Goal: Task Accomplishment & Management: Manage account settings

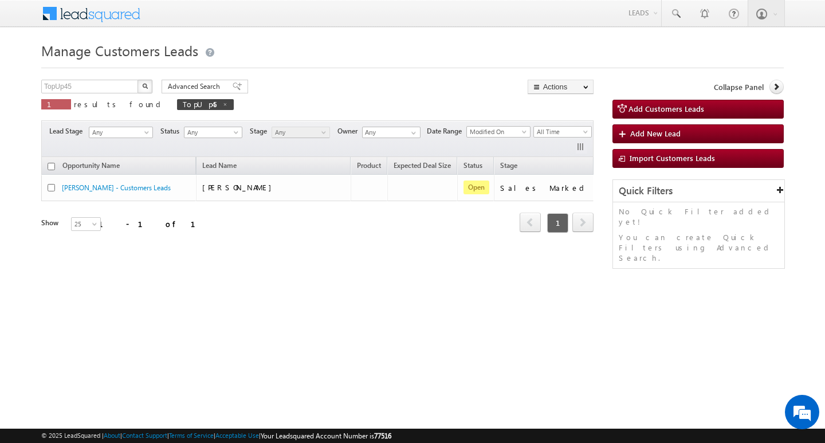
scroll to position [0, 81]
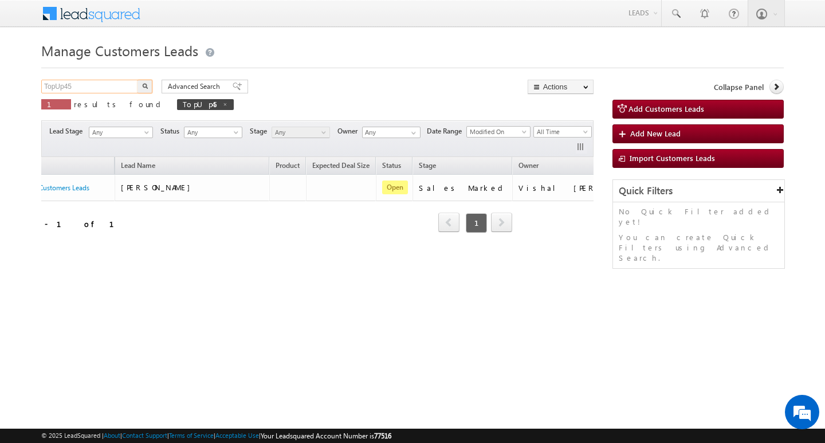
click at [93, 84] on input "TopUp45" at bounding box center [90, 87] width 98 height 14
paste input "69"
type input "TopUp69"
click at [137, 80] on button "button" at bounding box center [144, 87] width 15 height 14
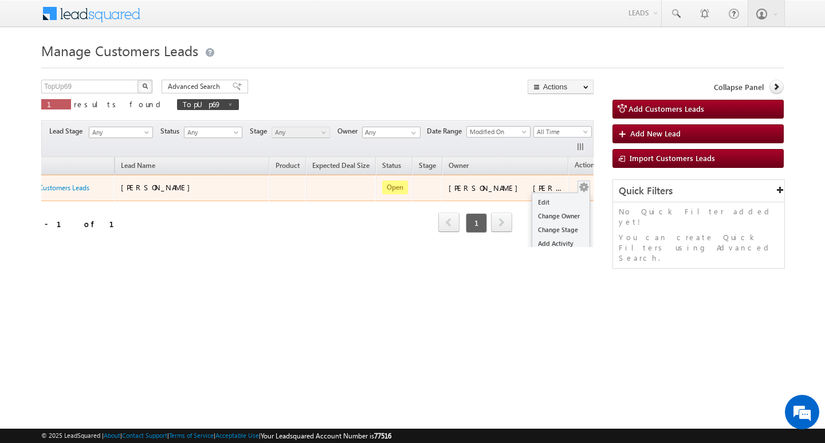
click at [578, 187] on button "button" at bounding box center [583, 187] width 11 height 11
click at [552, 204] on link "Edit" at bounding box center [560, 202] width 57 height 14
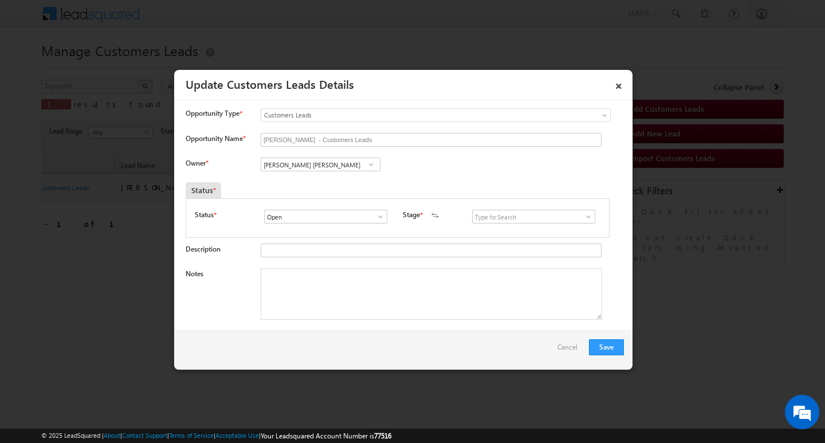
click at [375, 163] on span at bounding box center [370, 164] width 11 height 9
paste input "Hitesh Kumar"
click at [339, 177] on link "Hitesh kumar hitesh.kumar@sgrlimited.in" at bounding box center [321, 182] width 120 height 22
type input "Hitesh kumar"
click at [350, 271] on textarea "Notes" at bounding box center [431, 294] width 341 height 52
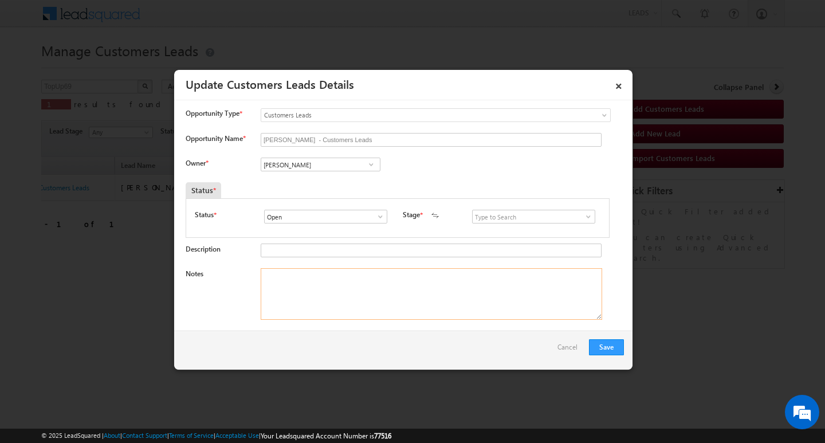
paste textarea "Customer Required Top-Up Loan (Sales Mark)"
type textarea "Customer Required Top-Up Loan (Sales Mark)"
click at [549, 218] on input at bounding box center [533, 217] width 123 height 14
click at [528, 235] on link "Sales Marked" at bounding box center [533, 229] width 123 height 13
type input "Sales Marked"
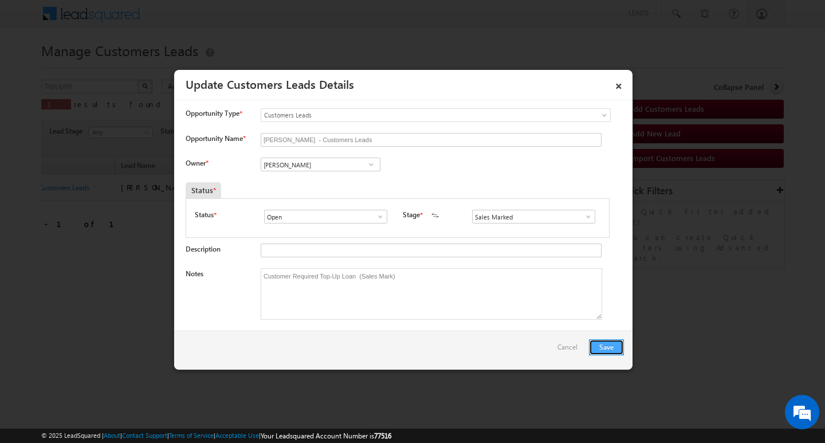
click at [601, 348] on button "Save" at bounding box center [606, 347] width 35 height 16
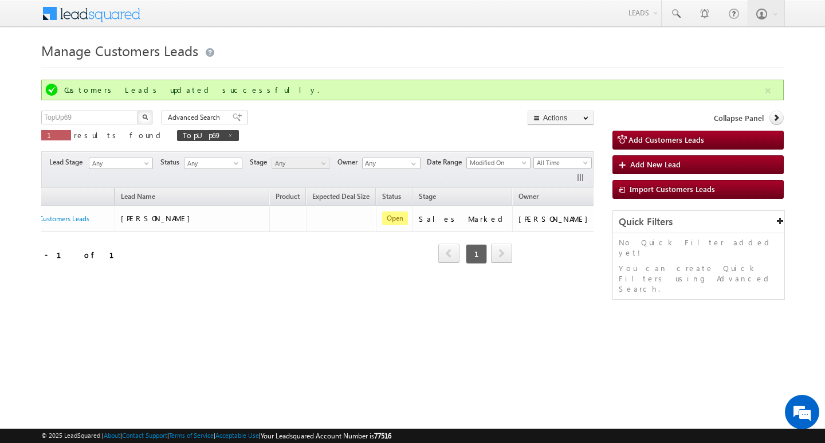
scroll to position [0, 60]
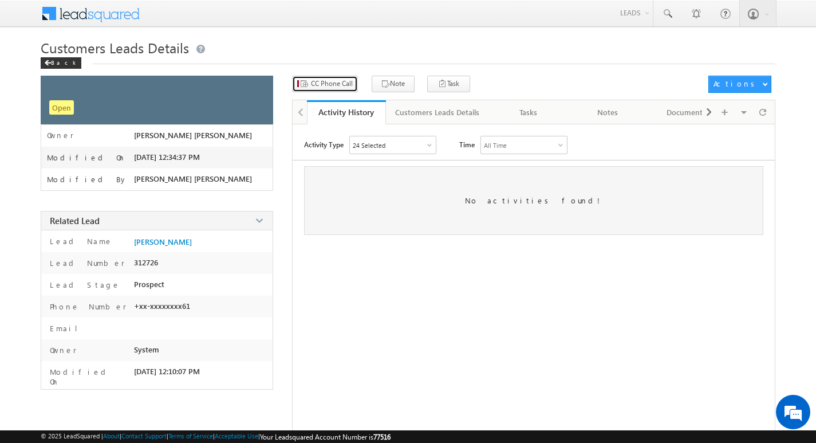
drag, startPoint x: 335, startPoint y: 85, endPoint x: 379, endPoint y: 196, distance: 120.1
click at [379, 196] on div "CC Phone Call Note Task" at bounding box center [533, 309] width 483 height 467
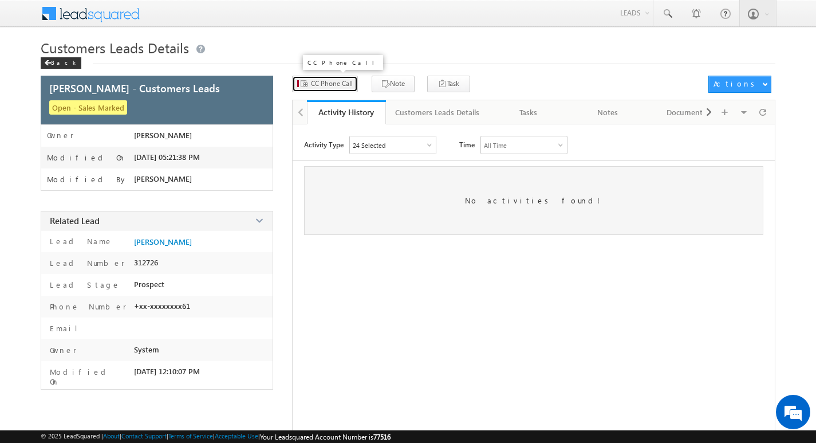
click at [343, 81] on span "CC Phone Call" at bounding box center [332, 83] width 42 height 10
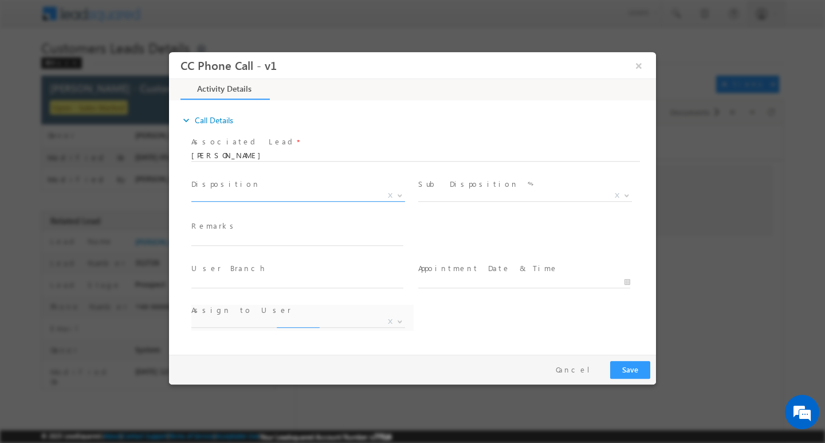
click at [360, 202] on span "X" at bounding box center [298, 197] width 214 height 11
select select "Rose.Shyse+sgrl@leadsquared.com"
click at [359, 195] on span "X" at bounding box center [298, 195] width 214 height 11
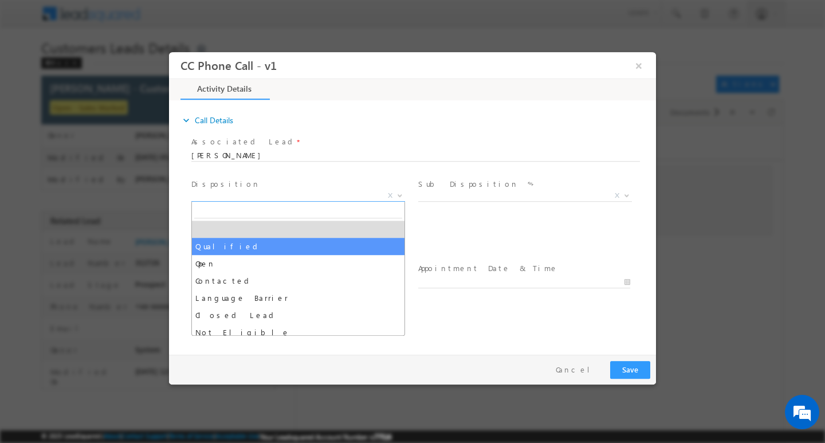
drag, startPoint x: 310, startPoint y: 247, endPoint x: 402, endPoint y: 221, distance: 95.4
select select "Qualified"
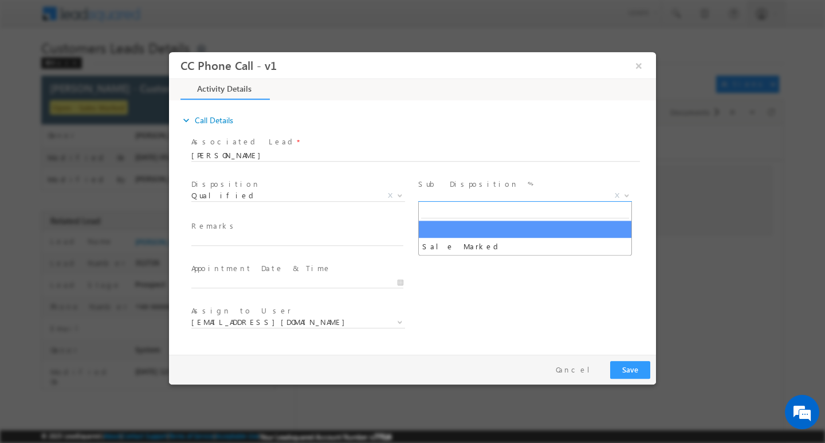
click at [446, 198] on span "X" at bounding box center [525, 195] width 214 height 11
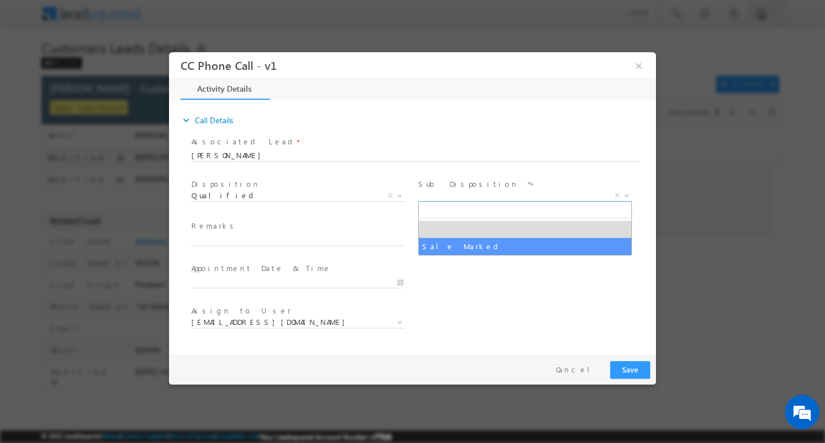
select select "Sale Marked"
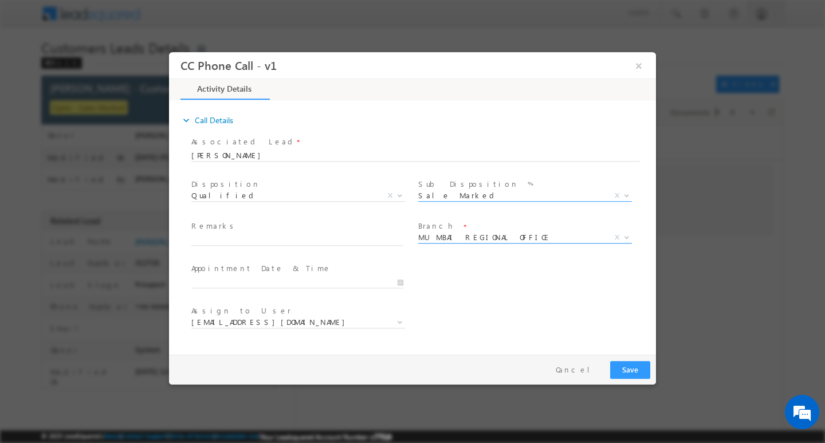
click at [462, 237] on span "MUMBAI REGIONAL OFFICE" at bounding box center [511, 236] width 186 height 10
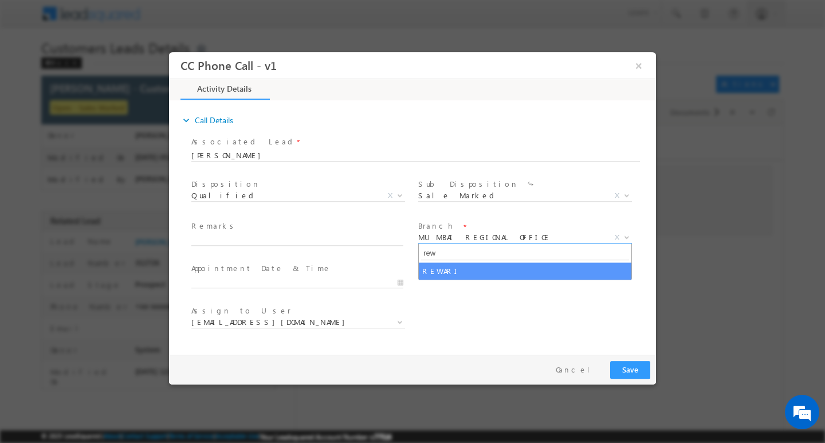
type input "rew"
select select "REWARI"
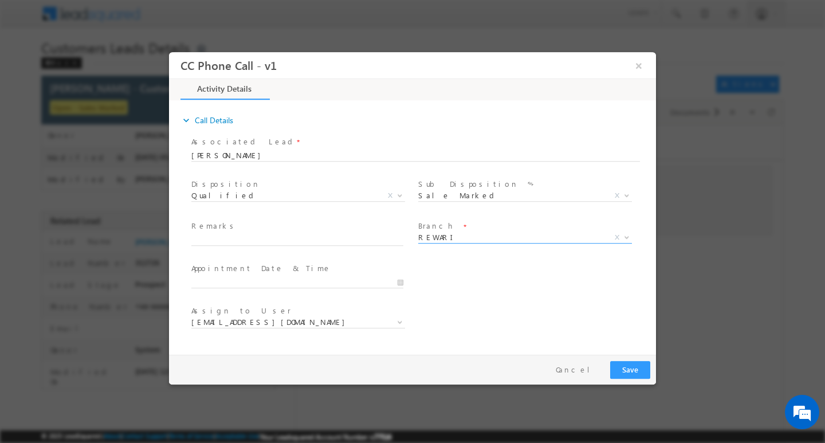
click at [289, 245] on span at bounding box center [296, 251] width 211 height 13
click at [289, 243] on input "text" at bounding box center [297, 239] width 212 height 11
paste input "Customer Required Top-Up Loan (Sales Mark)"
type input "Customer Required Top-Up Loan (Sales Mark)"
select select "amit.kumar4@sgrlimited.in"
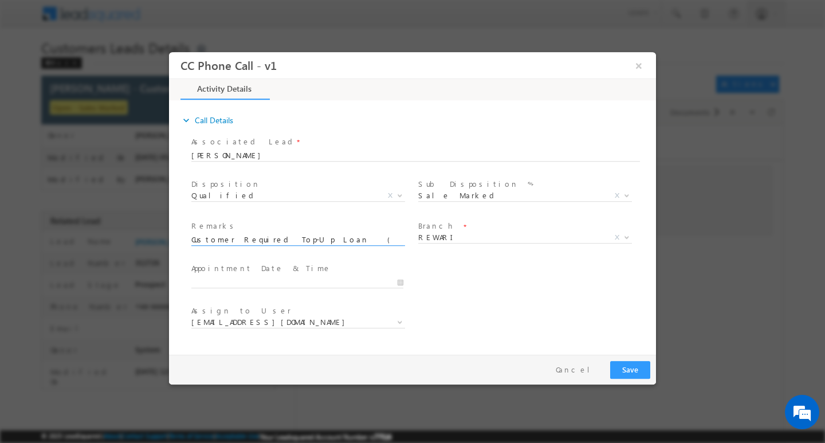
type input "Customer Required Top-Up Loan (Sales Mark)"
click at [621, 370] on button "Save" at bounding box center [630, 369] width 40 height 18
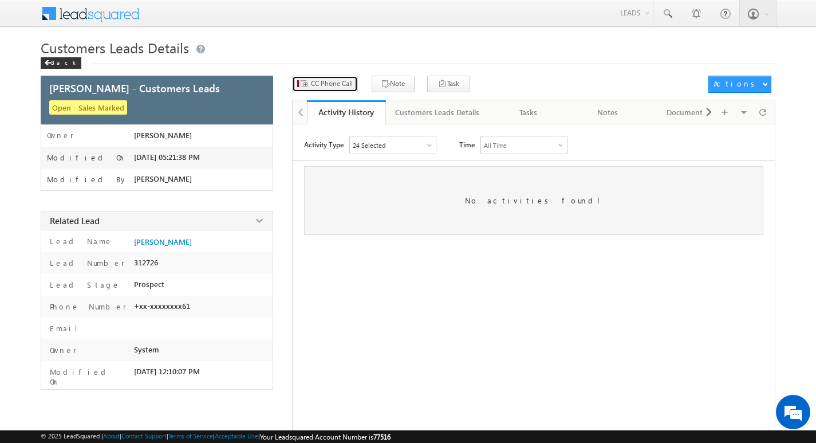
click at [334, 92] on button "CC Phone Call" at bounding box center [325, 84] width 66 height 17
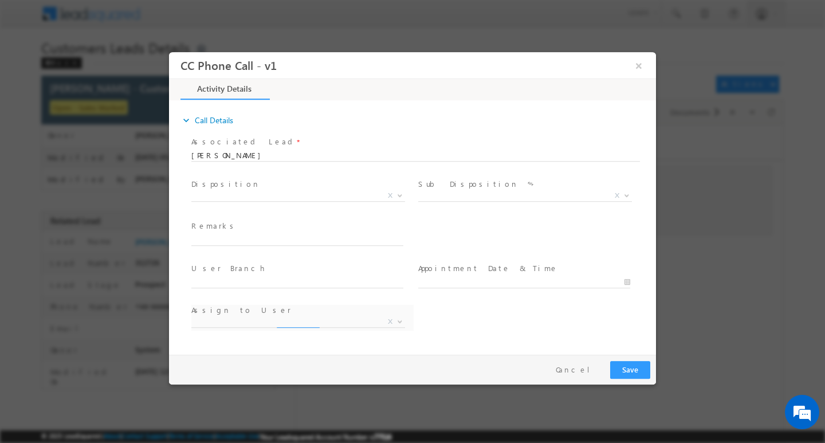
select select "amit.kumar4@sgrlimited.in"
click at [336, 193] on span "X" at bounding box center [298, 195] width 214 height 11
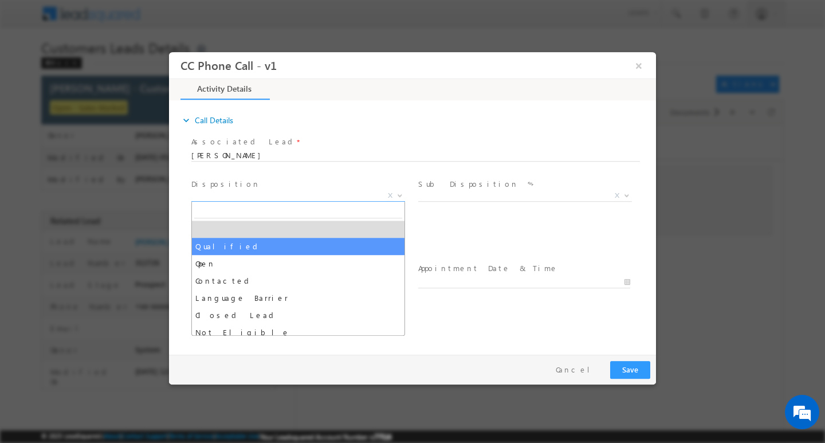
select select "Qualified"
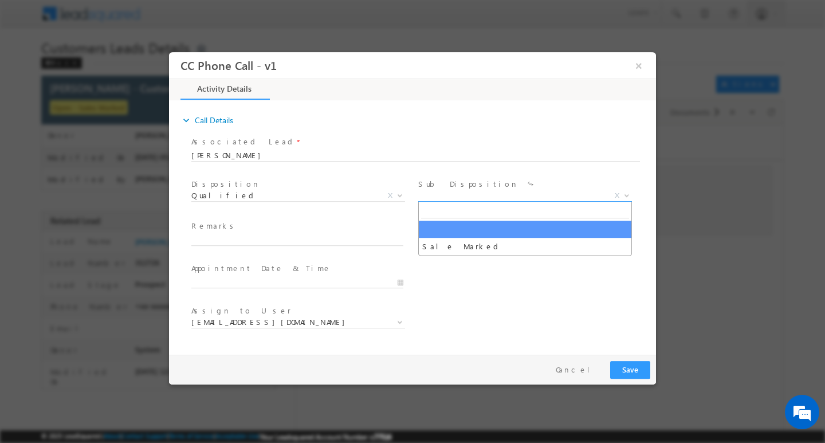
click at [439, 198] on span "X" at bounding box center [525, 195] width 214 height 11
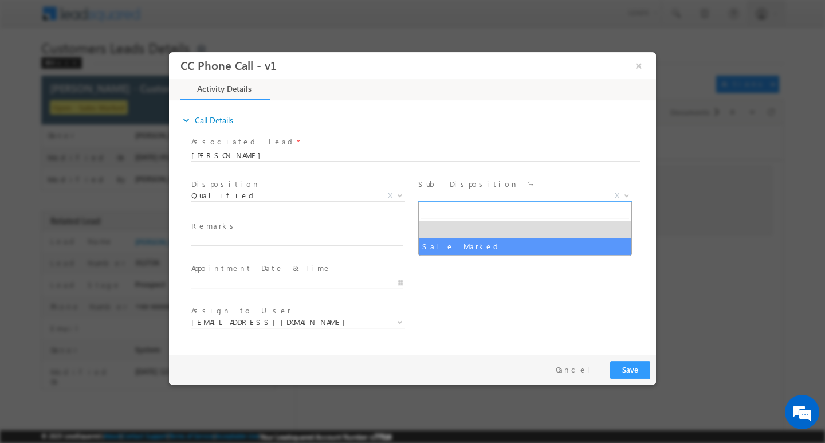
select select "Sale Marked"
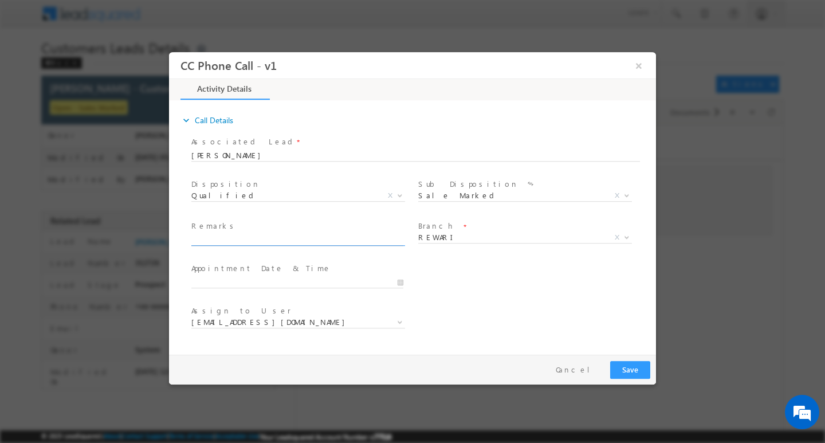
click at [251, 237] on input "text" at bounding box center [297, 239] width 212 height 11
click at [302, 242] on input "text" at bounding box center [297, 239] width 212 height 11
paste input "Customer Required Top-Up Loan (Sales Mark)"
type input "Customer Required Top-Up Loan (Sales Mark)"
click at [626, 375] on button "Save" at bounding box center [630, 369] width 40 height 18
